Goal: Information Seeking & Learning: Learn about a topic

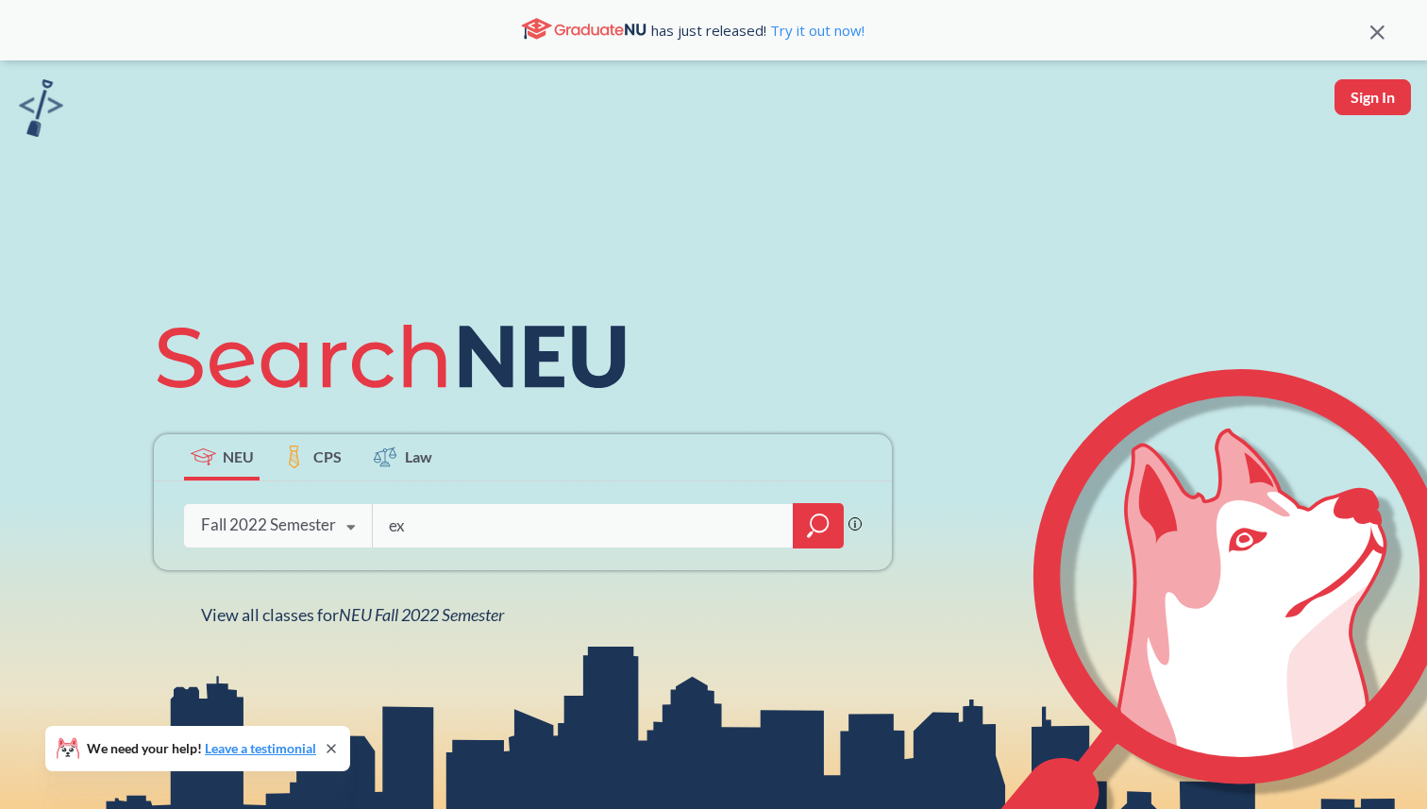
click at [338, 531] on icon at bounding box center [350, 527] width 36 height 53
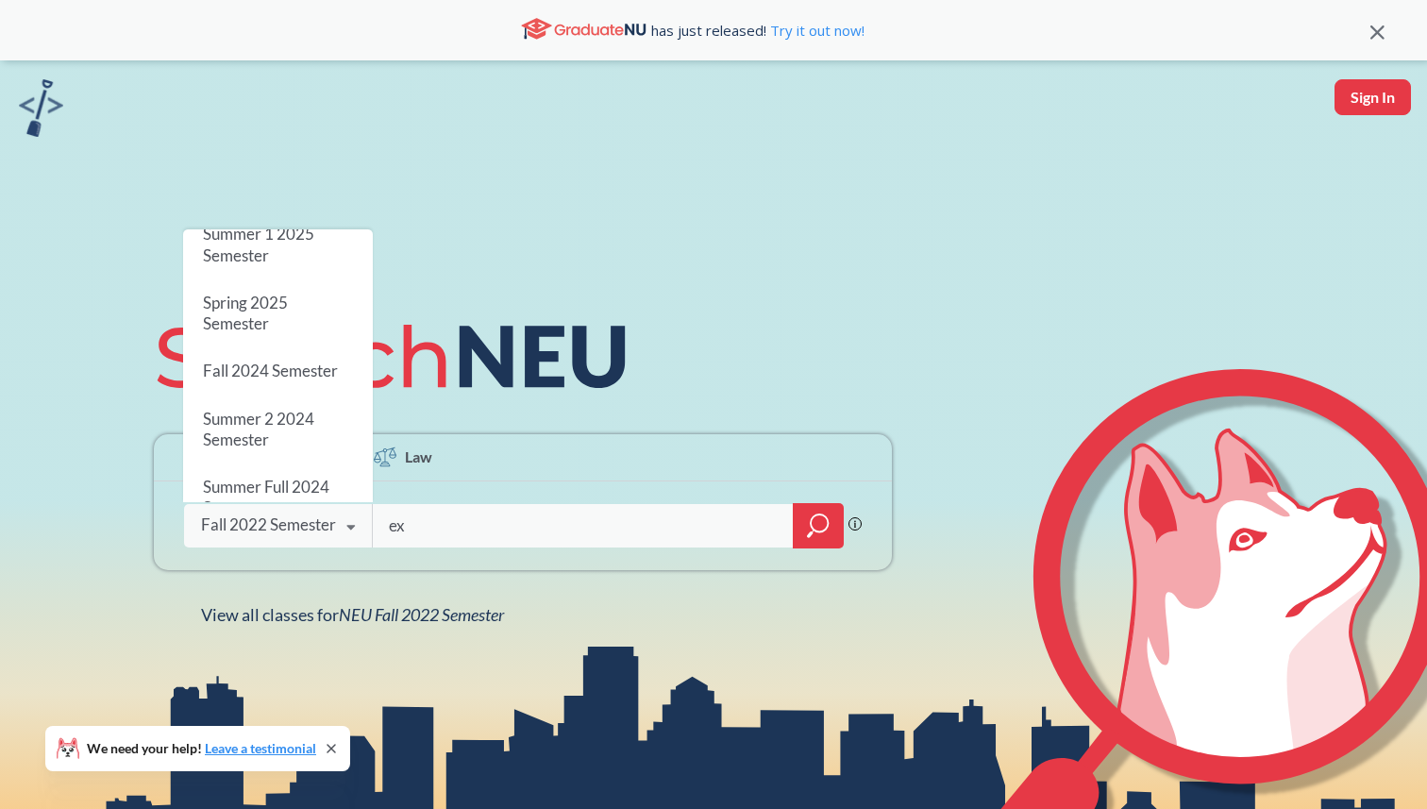
scroll to position [157, 0]
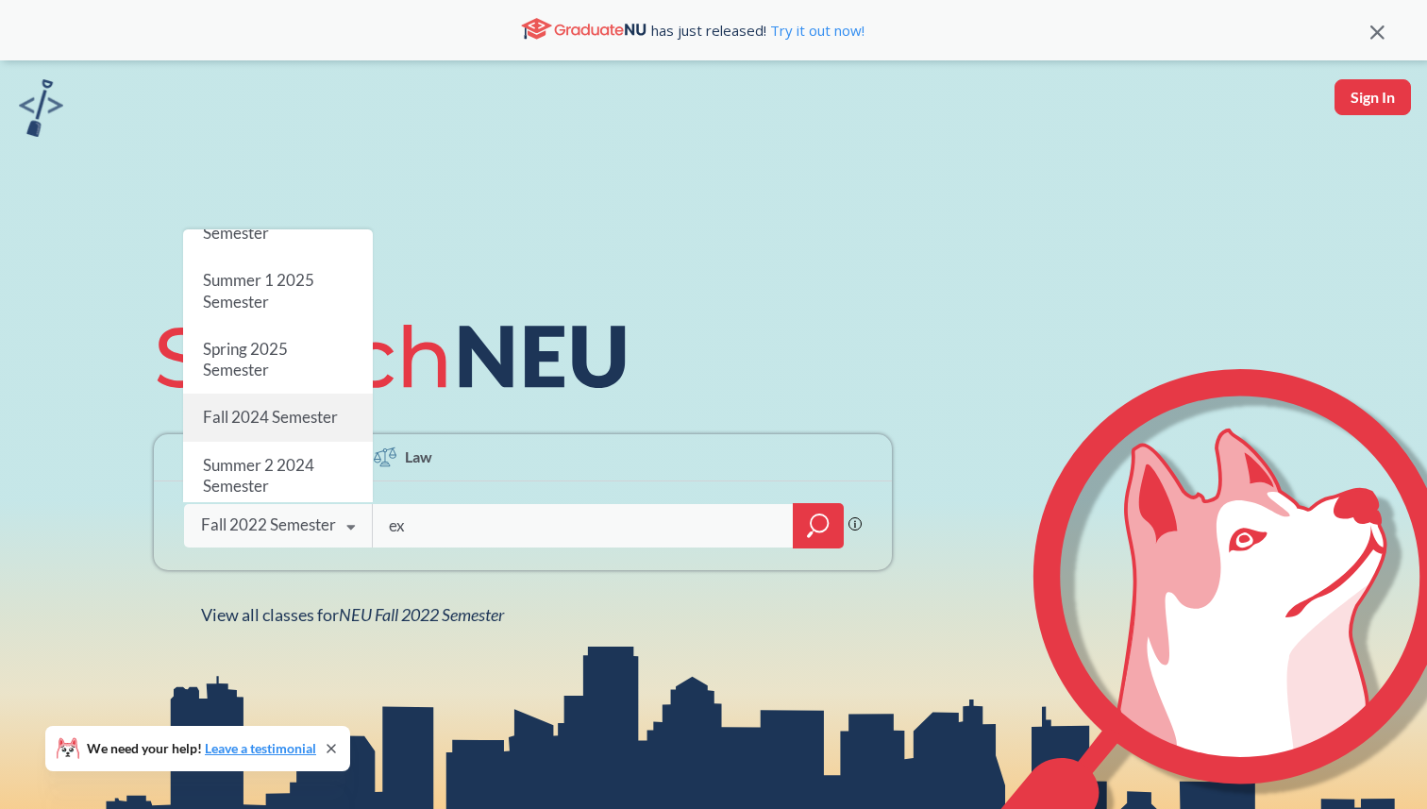
click at [298, 409] on span "Fall 2024 Semester" at bounding box center [270, 417] width 135 height 20
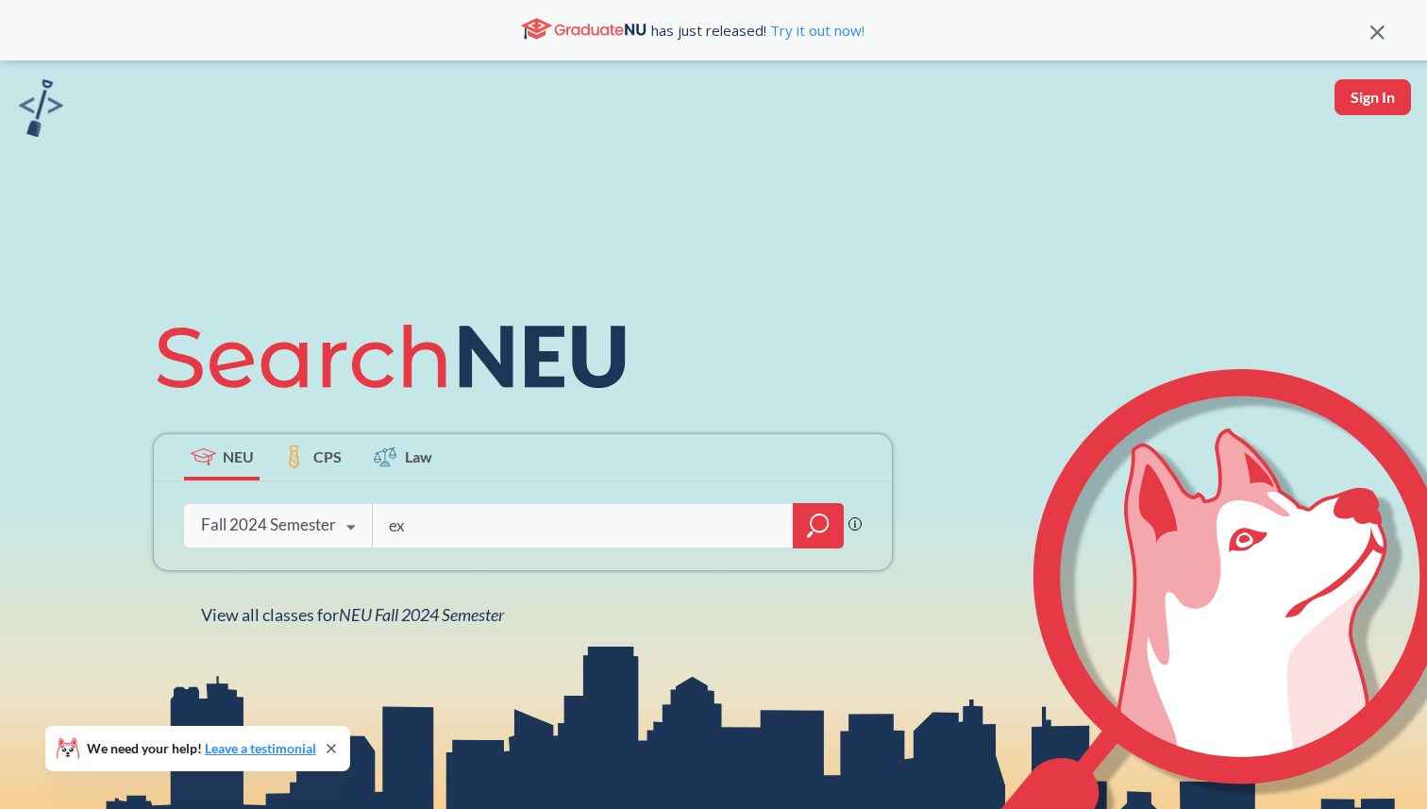
click at [452, 527] on input "ex" at bounding box center [583, 526] width 393 height 40
type input "expressions"
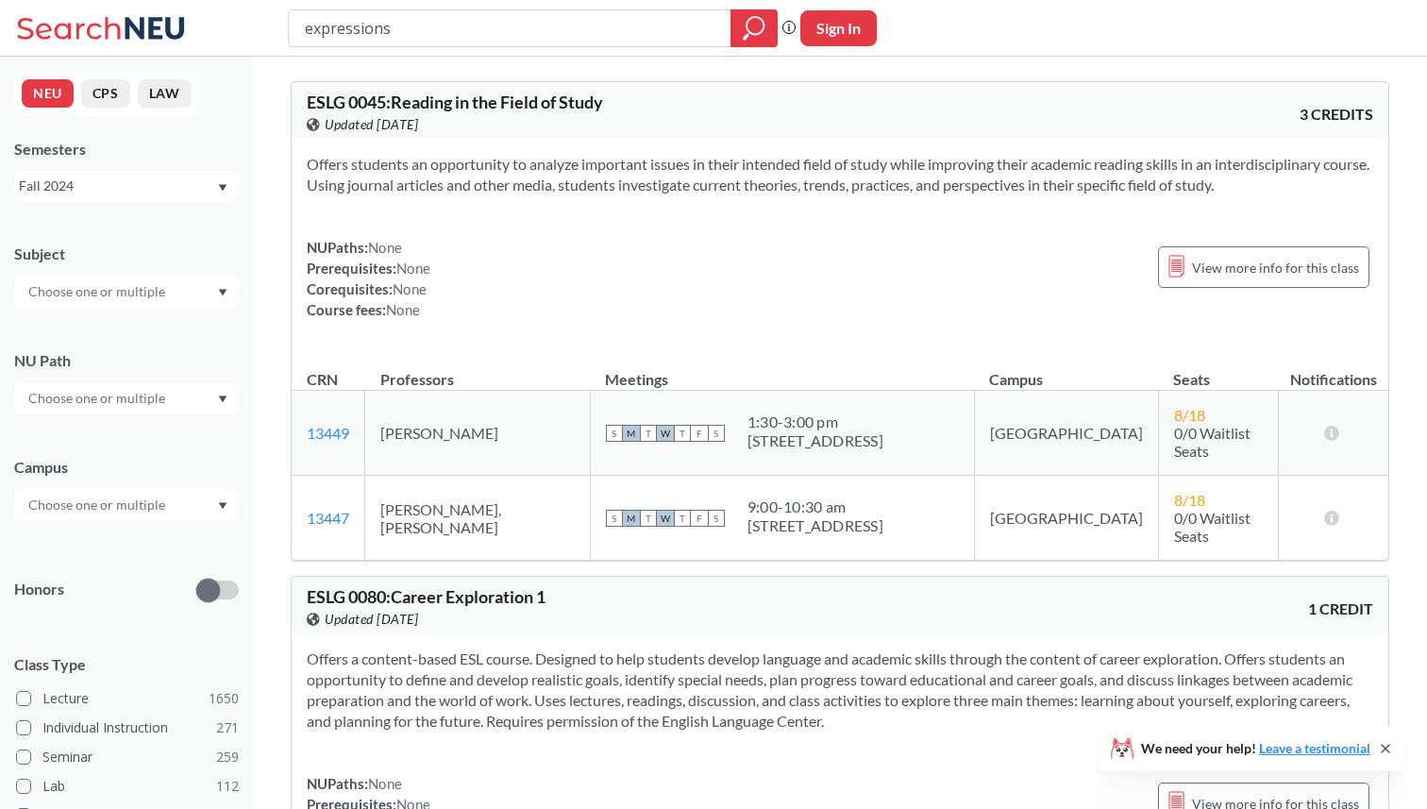
drag, startPoint x: 488, startPoint y: 35, endPoint x: 313, endPoint y: 34, distance: 174.6
click at [313, 34] on input "expressions" at bounding box center [510, 28] width 414 height 32
type input "e"
click at [106, 291] on input "text" at bounding box center [98, 291] width 159 height 23
click at [159, 271] on div "Subject CS ( 110 ) Computer Science CHEM ( 74 ) Chemistry & Chemical Biology EE…" at bounding box center [126, 266] width 225 height 83
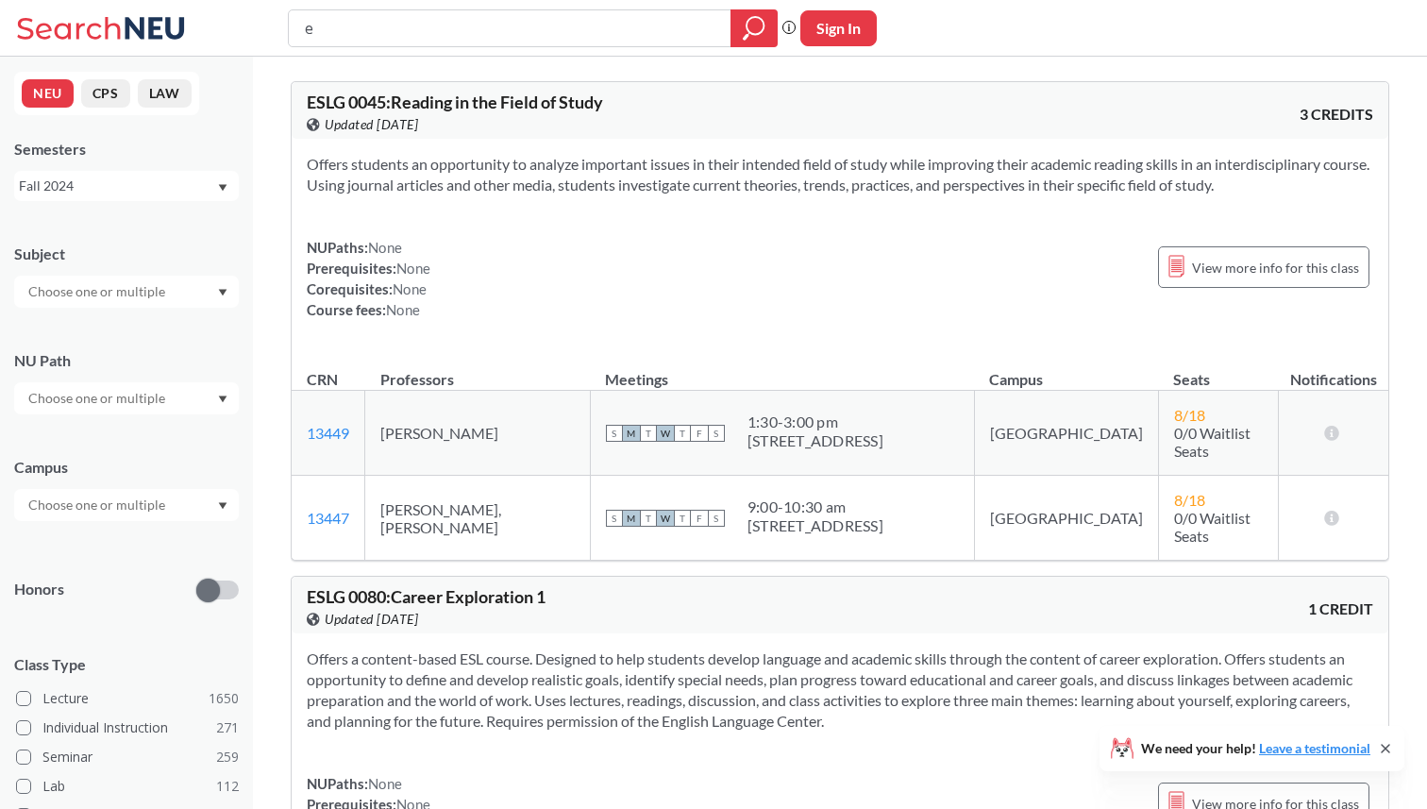
click at [124, 381] on div "NU Path" at bounding box center [126, 372] width 225 height 83
click at [123, 393] on input "text" at bounding box center [98, 398] width 159 height 23
type input "expre"
click at [112, 437] on span "Creative Express/Innov" at bounding box center [95, 440] width 140 height 21
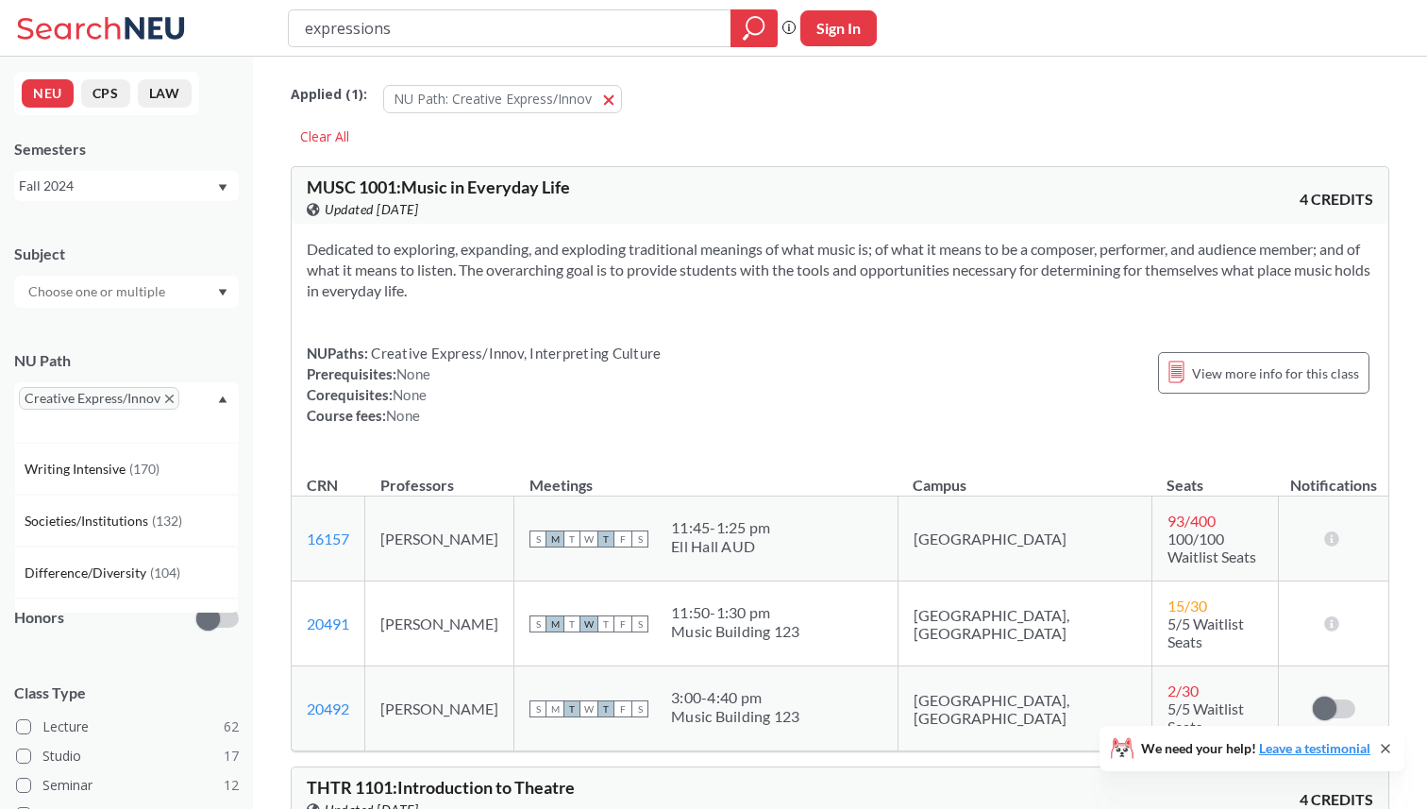
click at [218, 398] on icon "Dropdown arrow" at bounding box center [222, 399] width 9 height 8
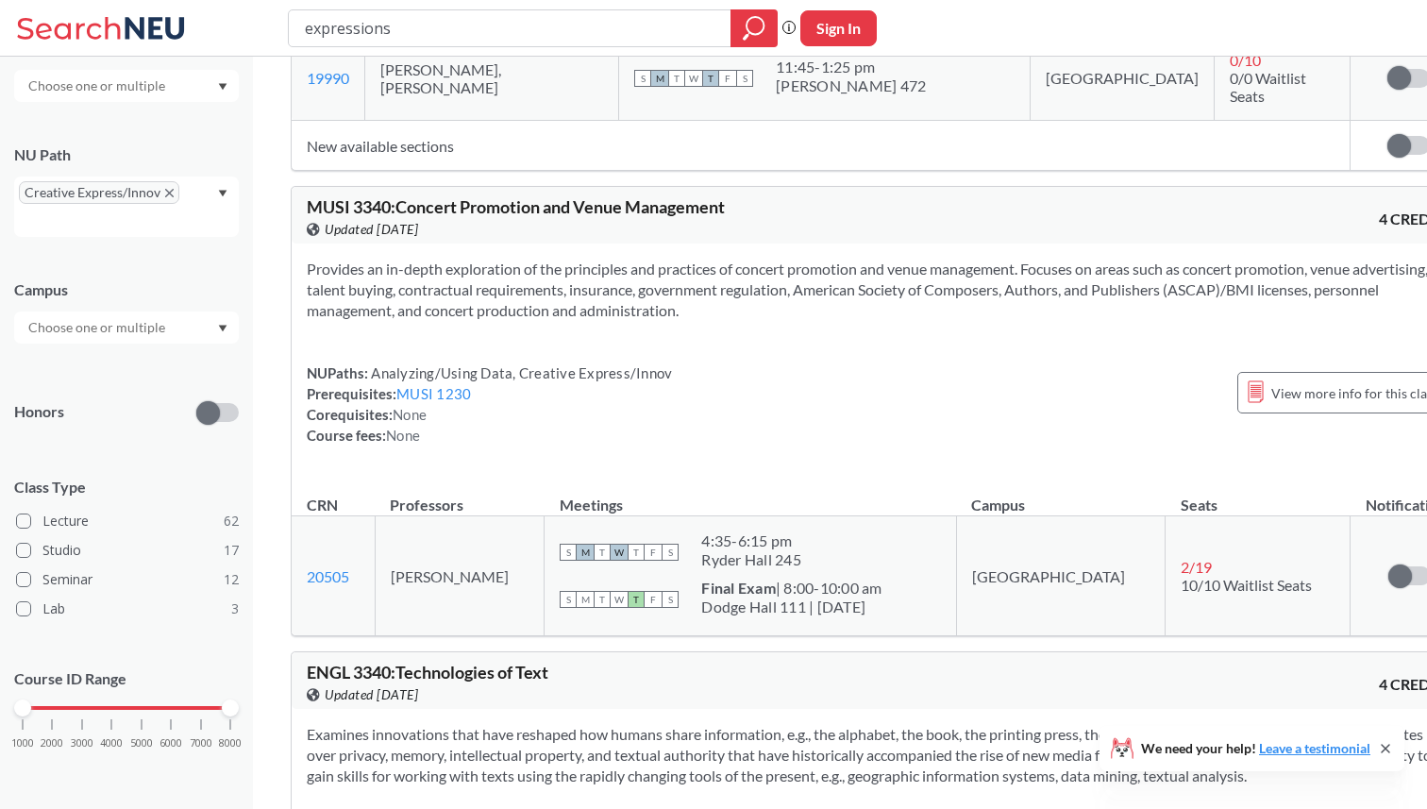
scroll to position [32791, 0]
